Goal: Information Seeking & Learning: Learn about a topic

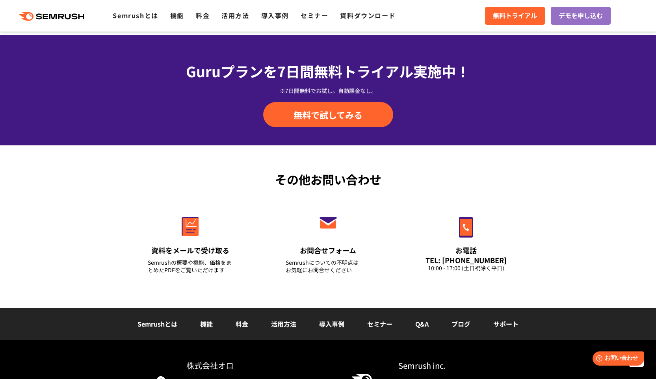
scroll to position [2735, 0]
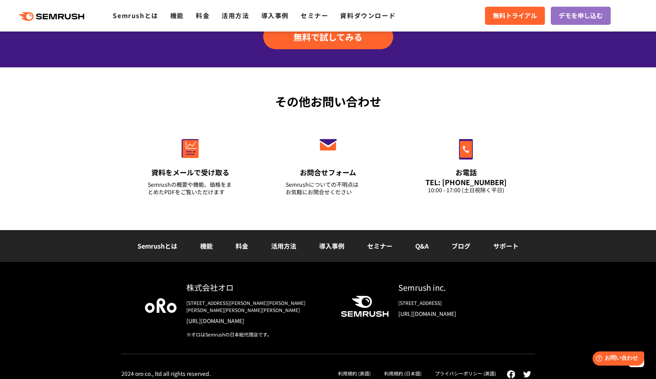
click at [422, 246] on link "Q&A" at bounding box center [421, 245] width 13 height 9
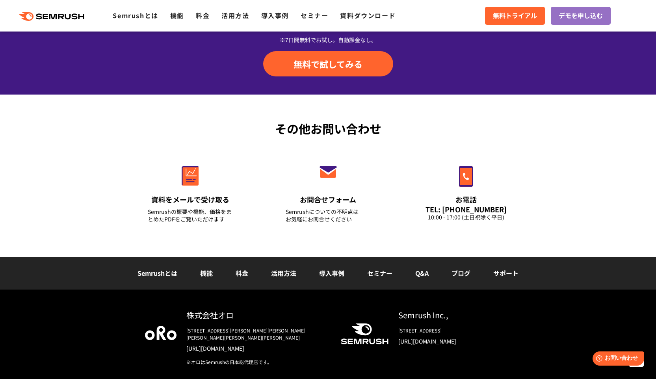
scroll to position [1811, 0]
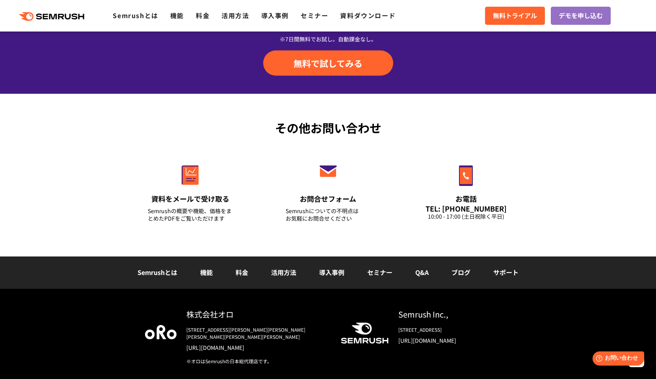
click at [455, 280] on div "Semrushとは 機能 料金 活用方法 導入事例 セミナー Q&A ブログ サポート" at bounding box center [328, 272] width 656 height 32
click at [455, 275] on link "ブログ" at bounding box center [460, 271] width 19 height 9
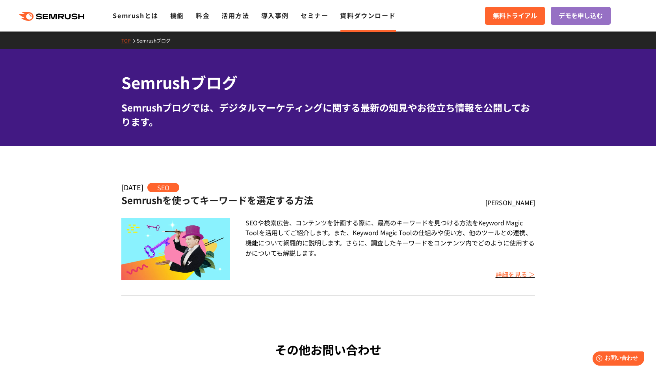
click at [508, 276] on link "詳細を見る ＞" at bounding box center [514, 273] width 39 height 9
click at [521, 274] on link "詳細を見る ＞" at bounding box center [514, 273] width 39 height 9
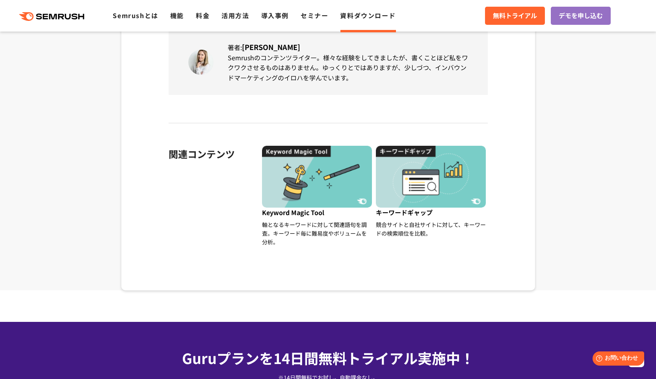
scroll to position [6696, 0]
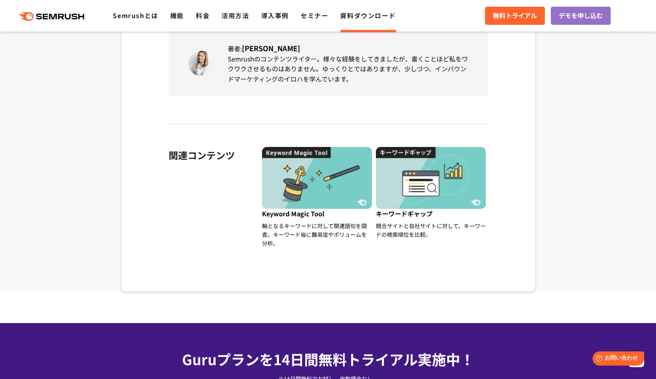
click at [440, 151] on img at bounding box center [431, 178] width 110 height 62
